Goal: Check status: Check status

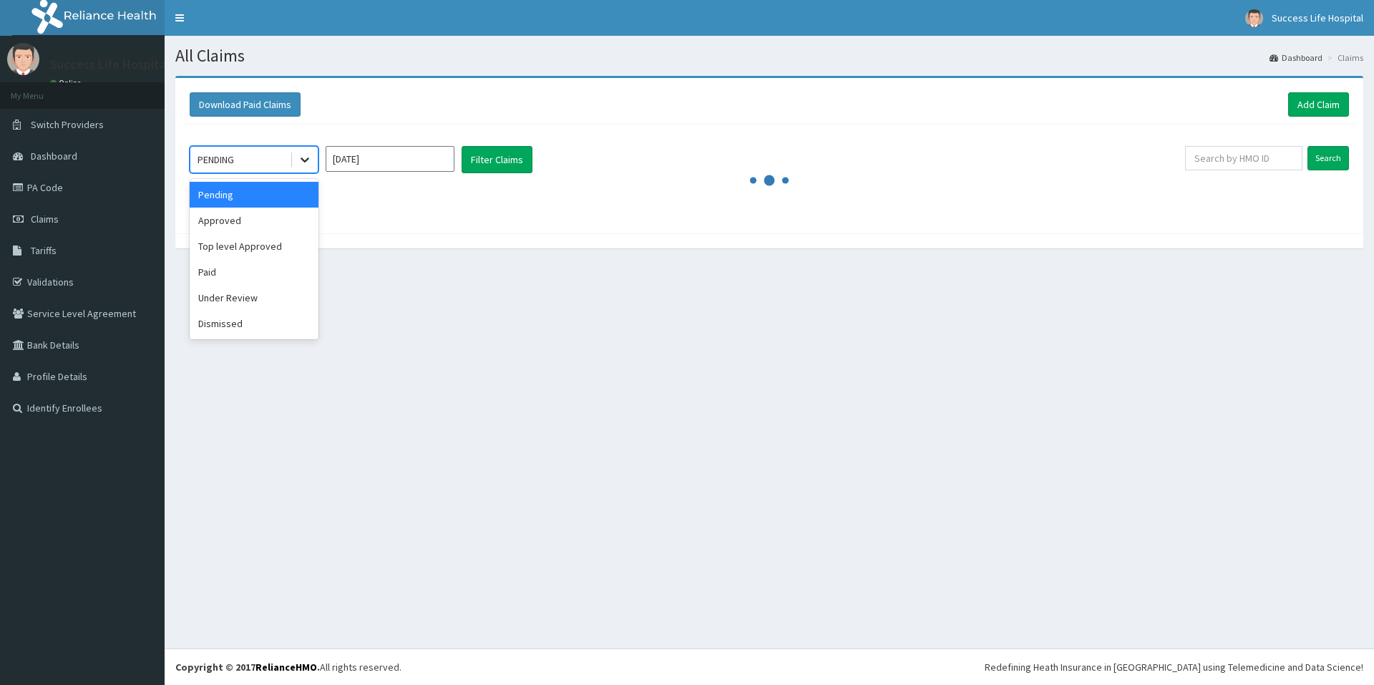
click at [300, 158] on icon at bounding box center [305, 159] width 14 height 14
click at [262, 283] on div "Paid" at bounding box center [254, 272] width 129 height 26
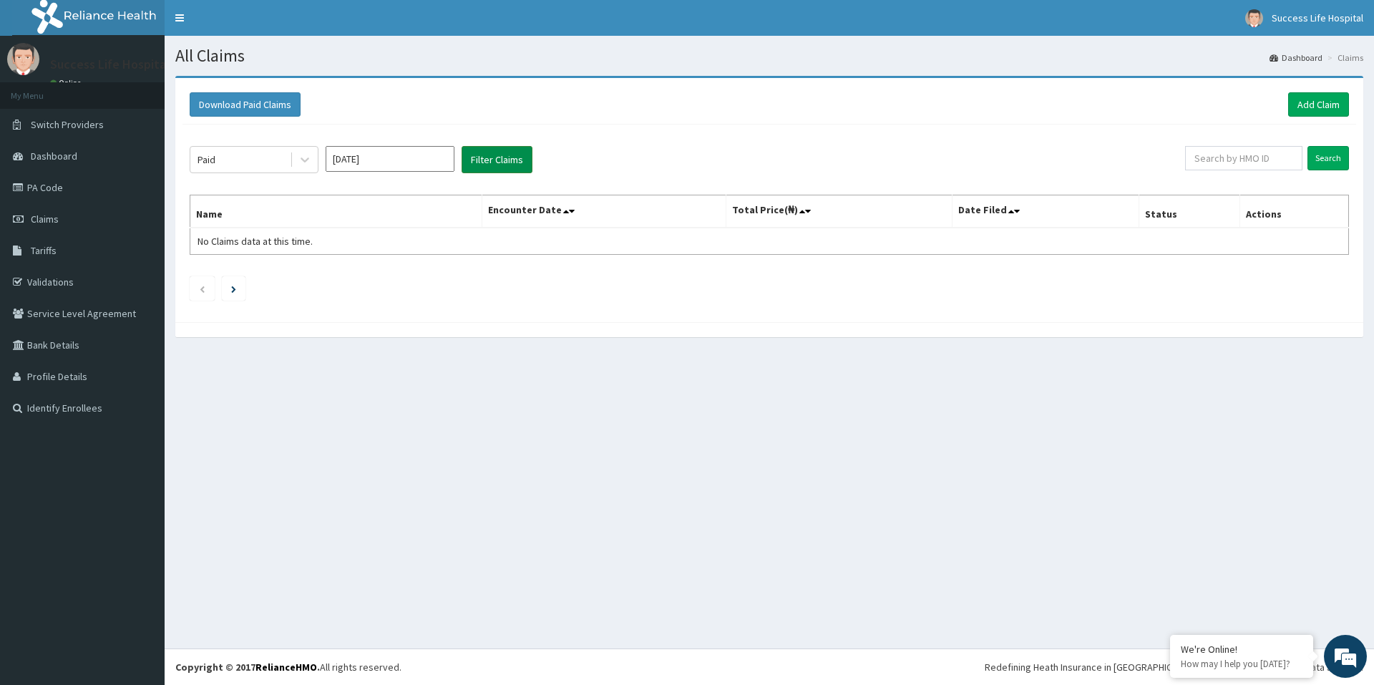
click at [489, 159] on button "Filter Claims" at bounding box center [497, 159] width 71 height 27
click at [416, 160] on input "[DATE]" at bounding box center [390, 159] width 129 height 26
click at [399, 280] on div "Aug" at bounding box center [390, 278] width 29 height 26
type input "[DATE]"
click at [485, 161] on button "Filter Claims" at bounding box center [497, 159] width 71 height 27
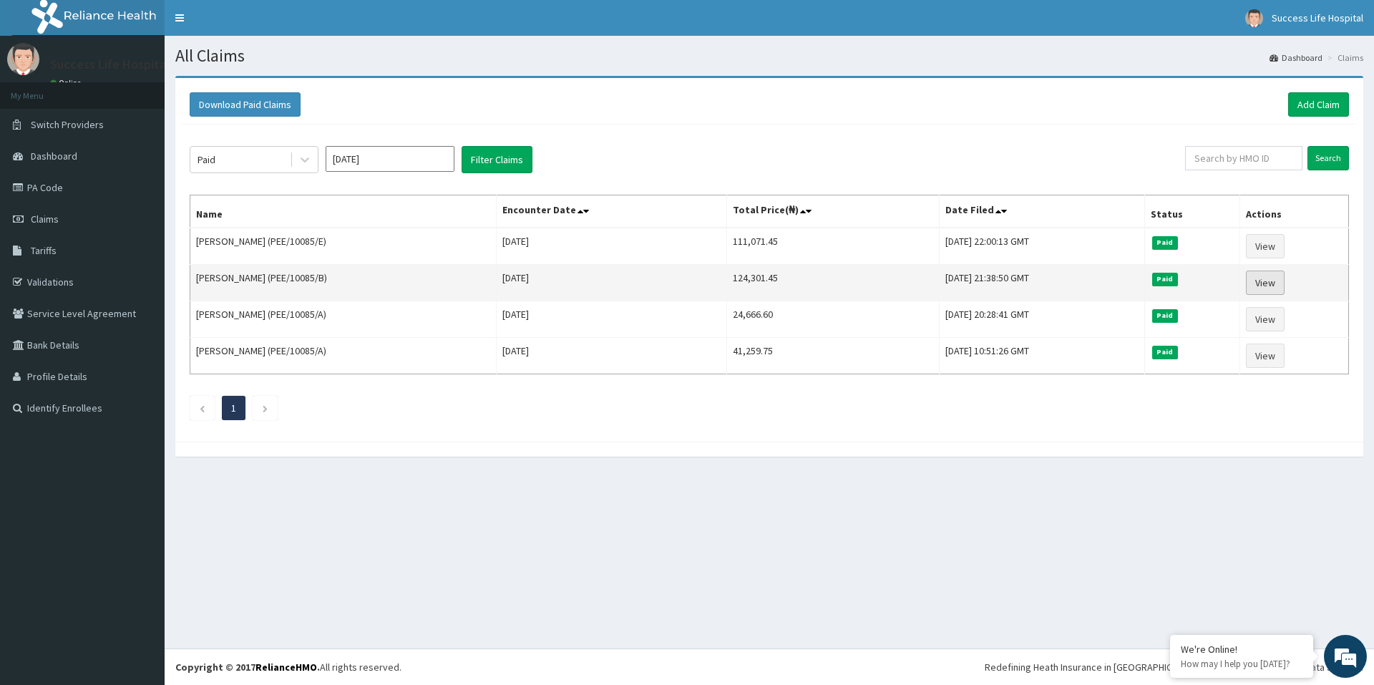
click at [1267, 281] on link "View" at bounding box center [1265, 283] width 39 height 24
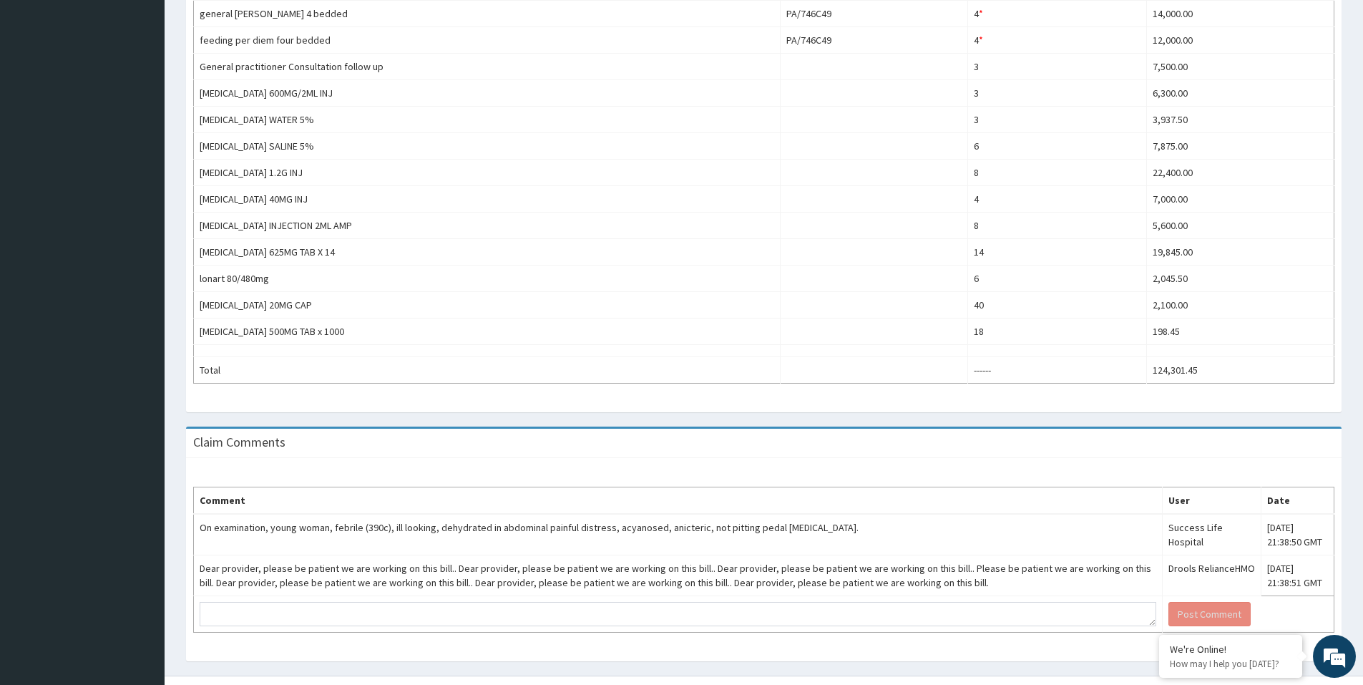
scroll to position [694, 0]
